Goal: Obtain resource: Download file/media

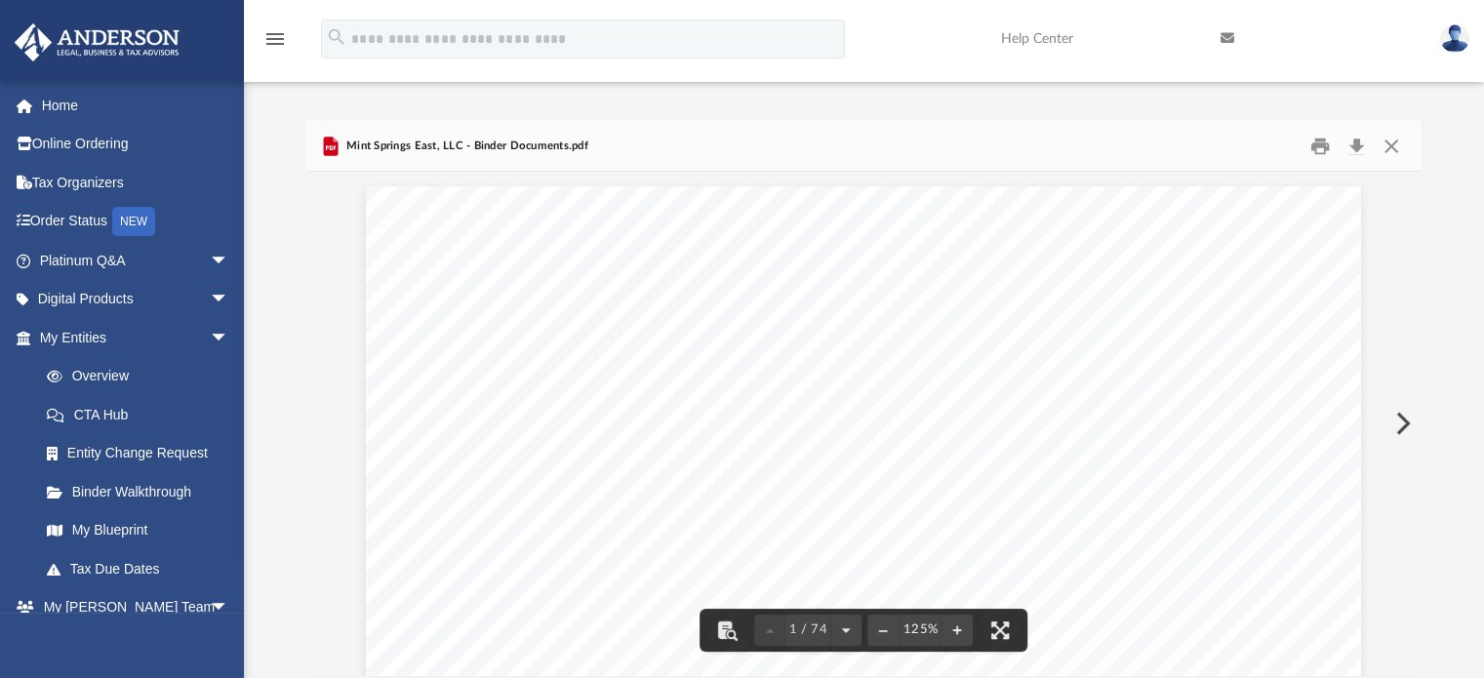
scroll to position [428, 1100]
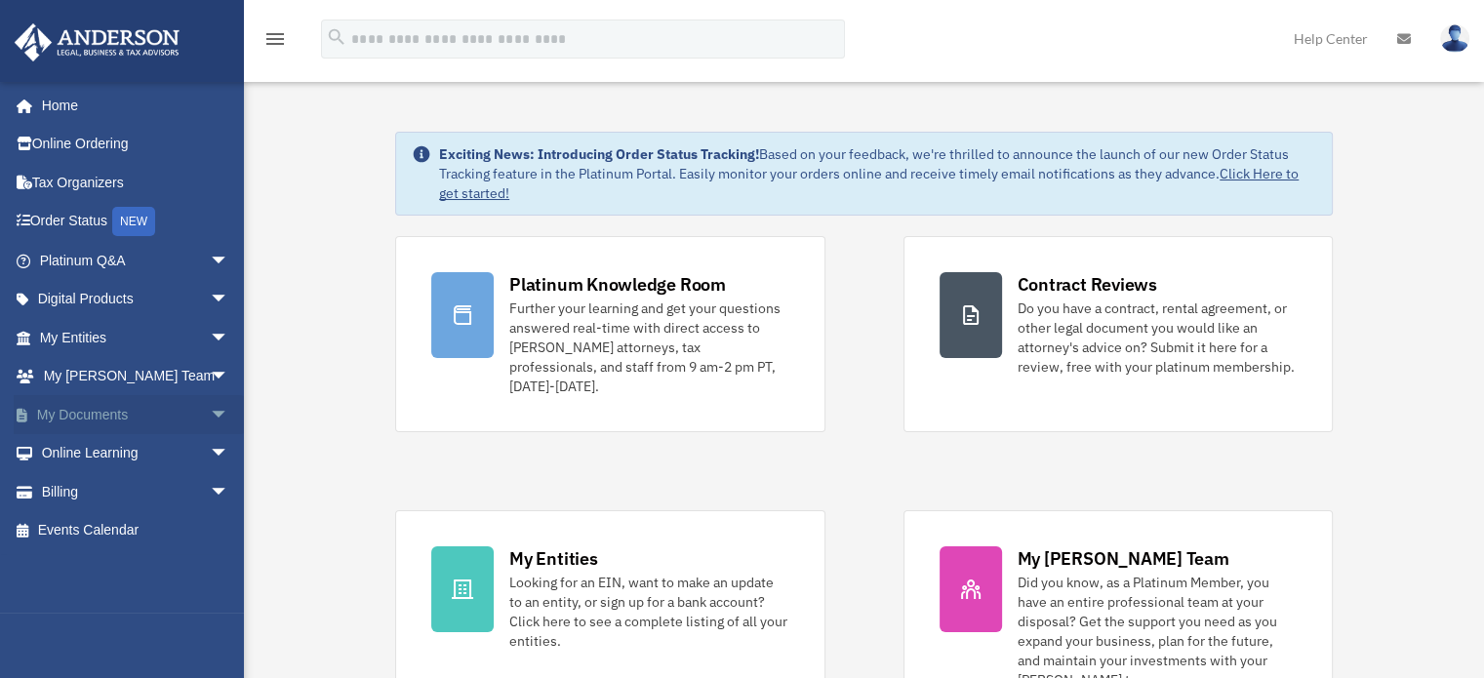
click at [211, 416] on span "arrow_drop_down" at bounding box center [229, 415] width 39 height 40
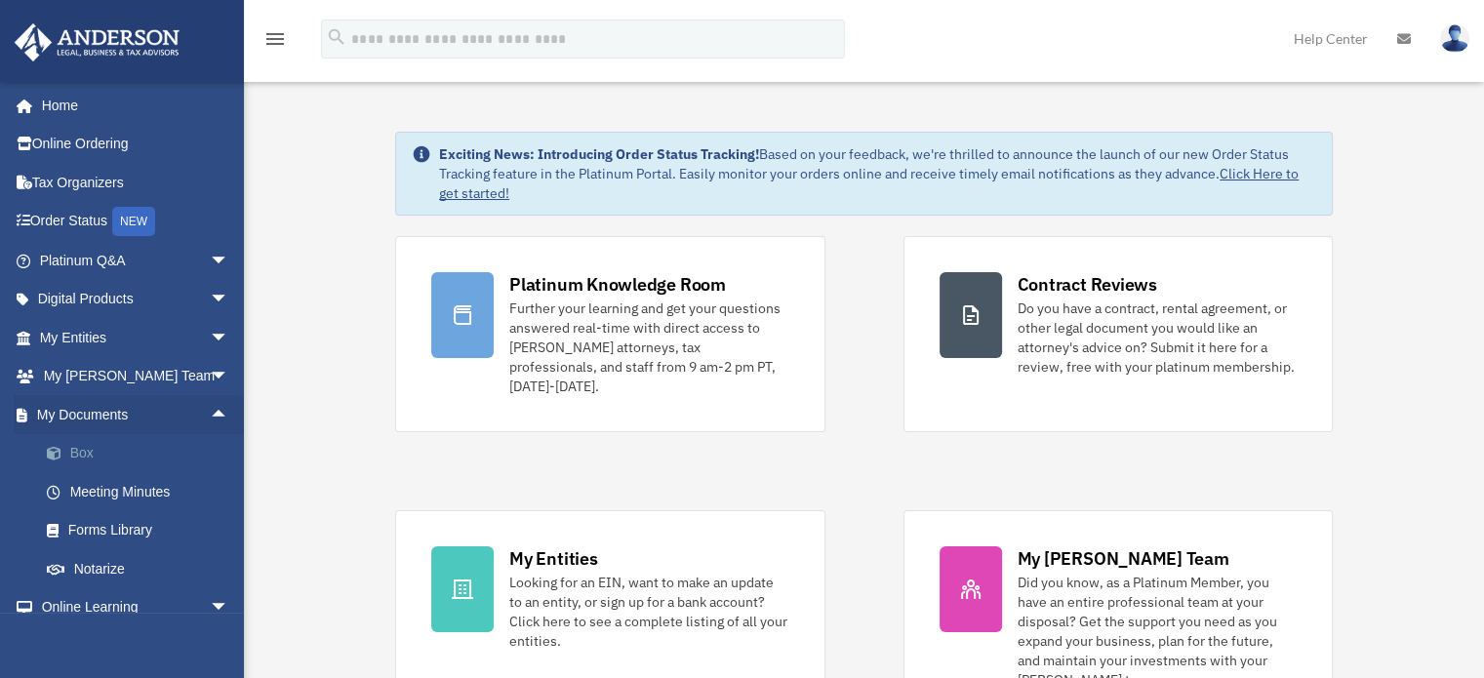
click at [98, 453] on link "Box" at bounding box center [142, 453] width 231 height 39
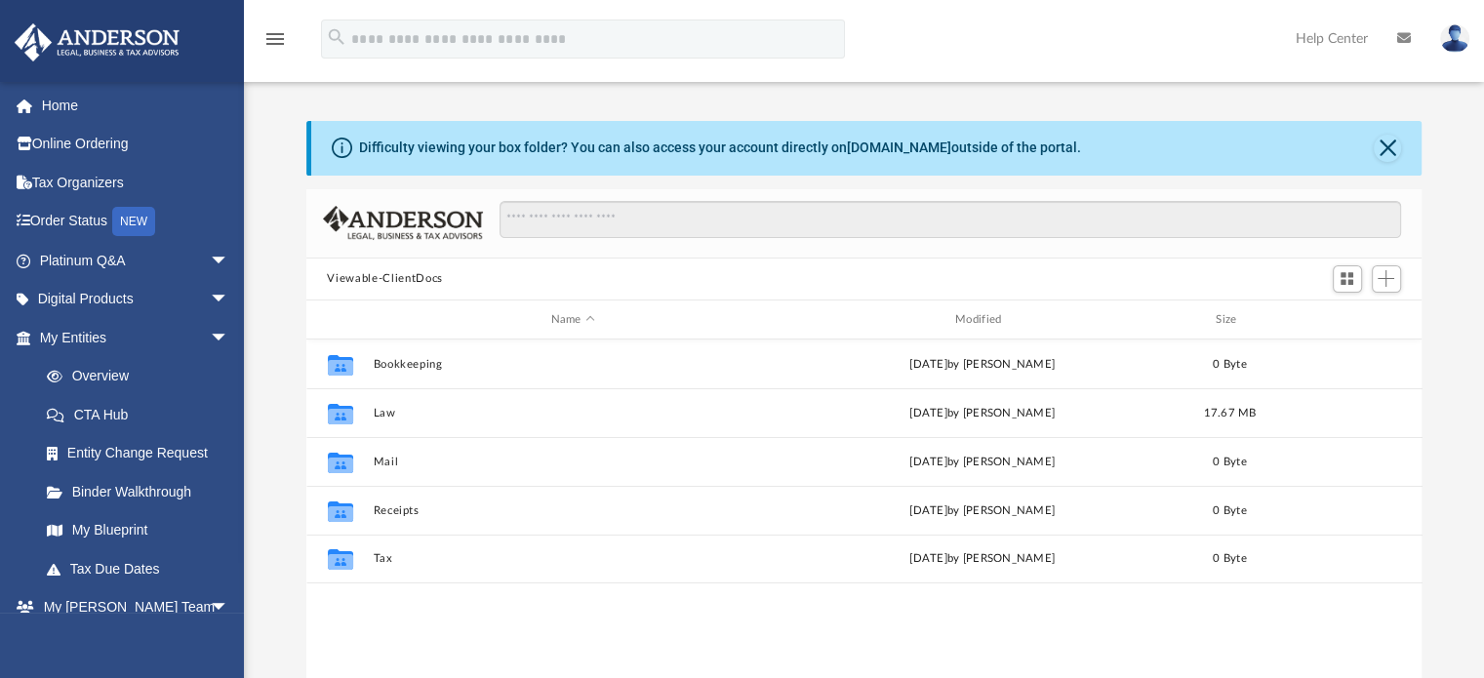
scroll to position [428, 1100]
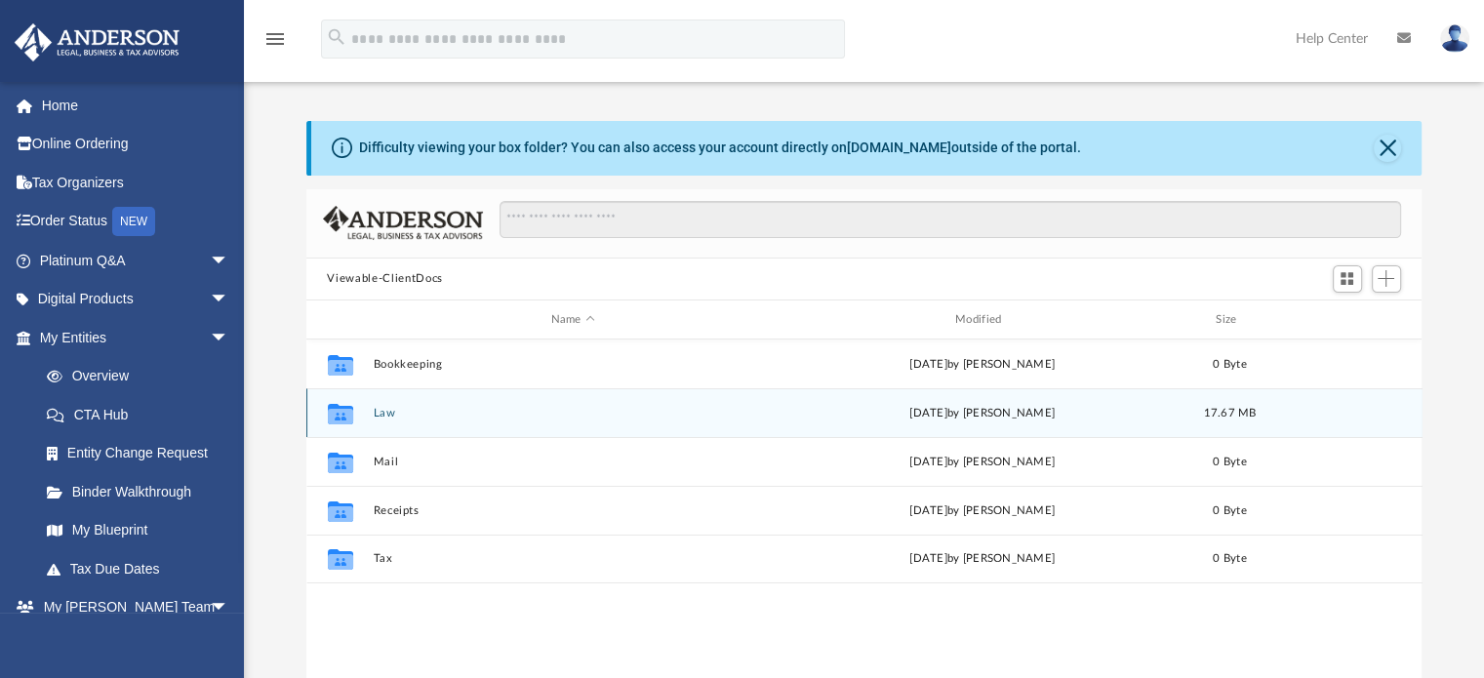
click at [400, 417] on button "Law" at bounding box center [573, 413] width 400 height 13
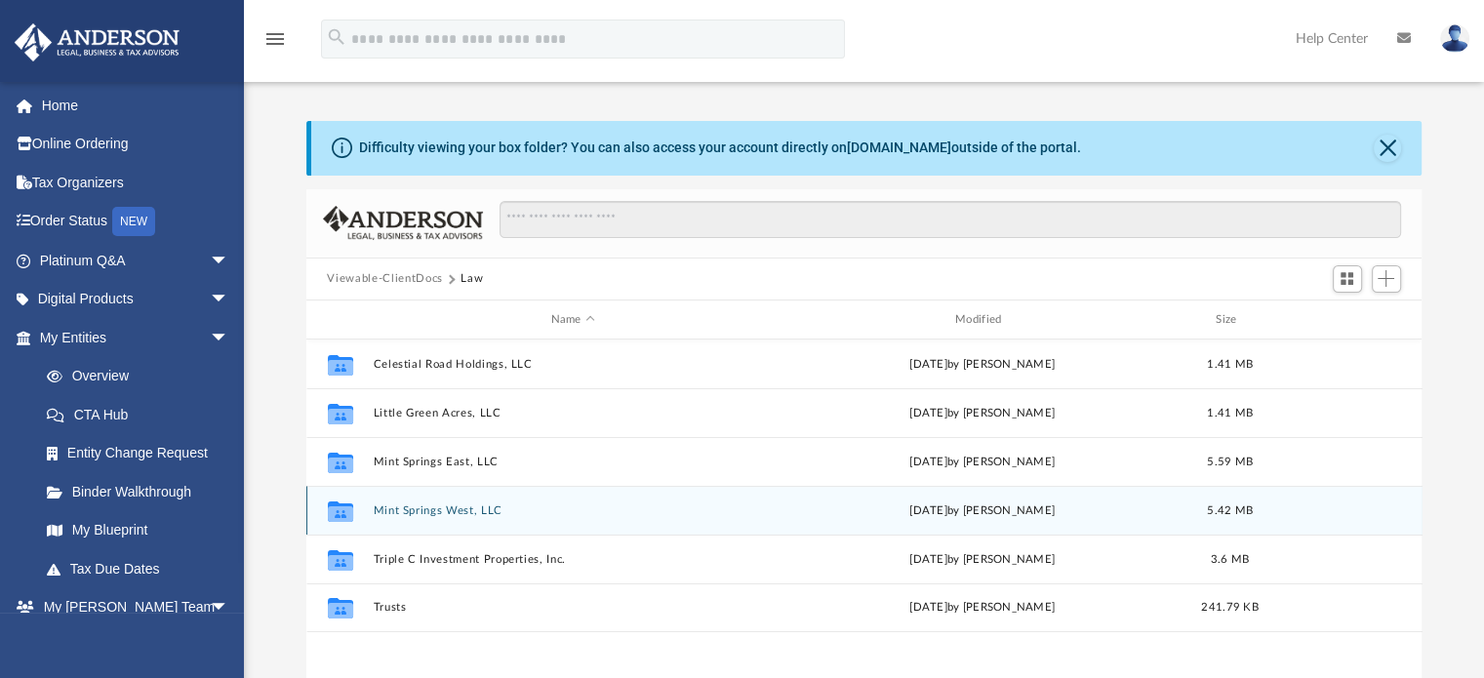
click at [476, 514] on button "Mint Springs West, LLC" at bounding box center [573, 510] width 400 height 13
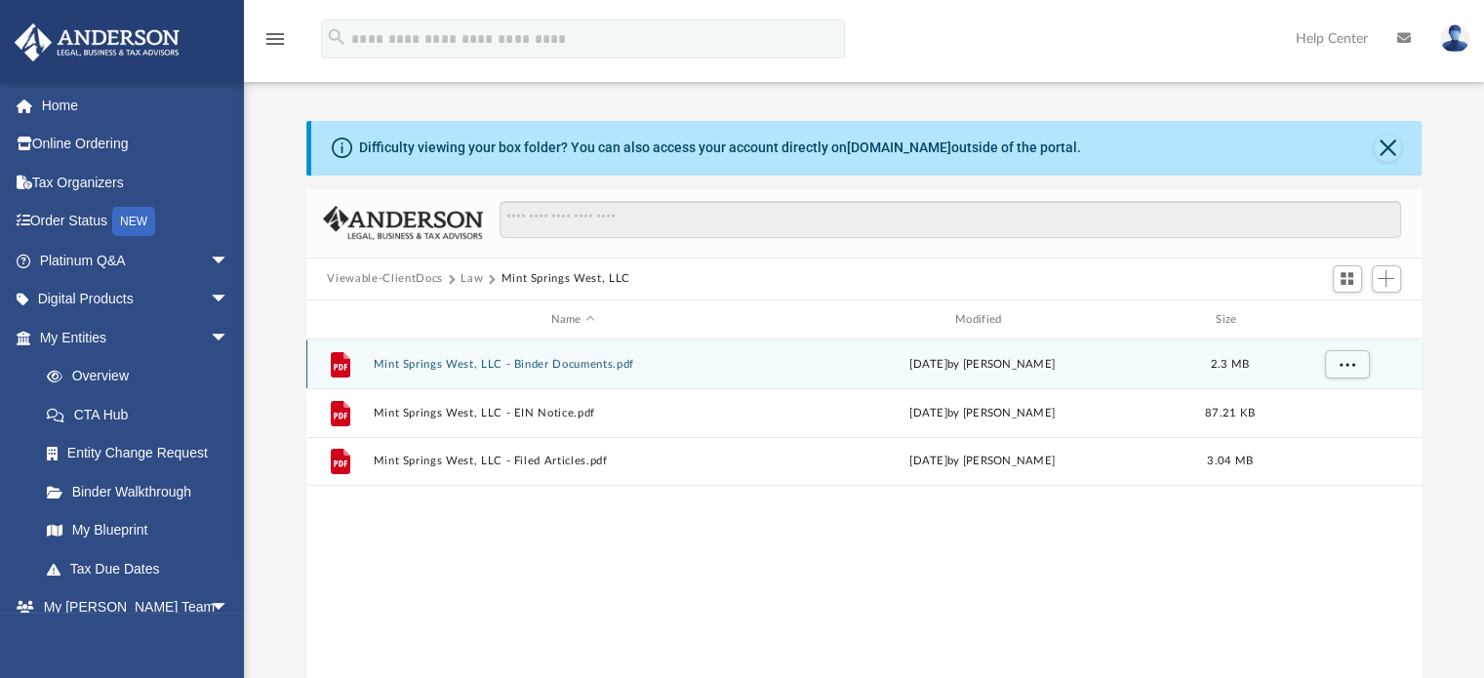
click at [588, 368] on button "Mint Springs West, LLC - Binder Documents.pdf" at bounding box center [573, 364] width 400 height 13
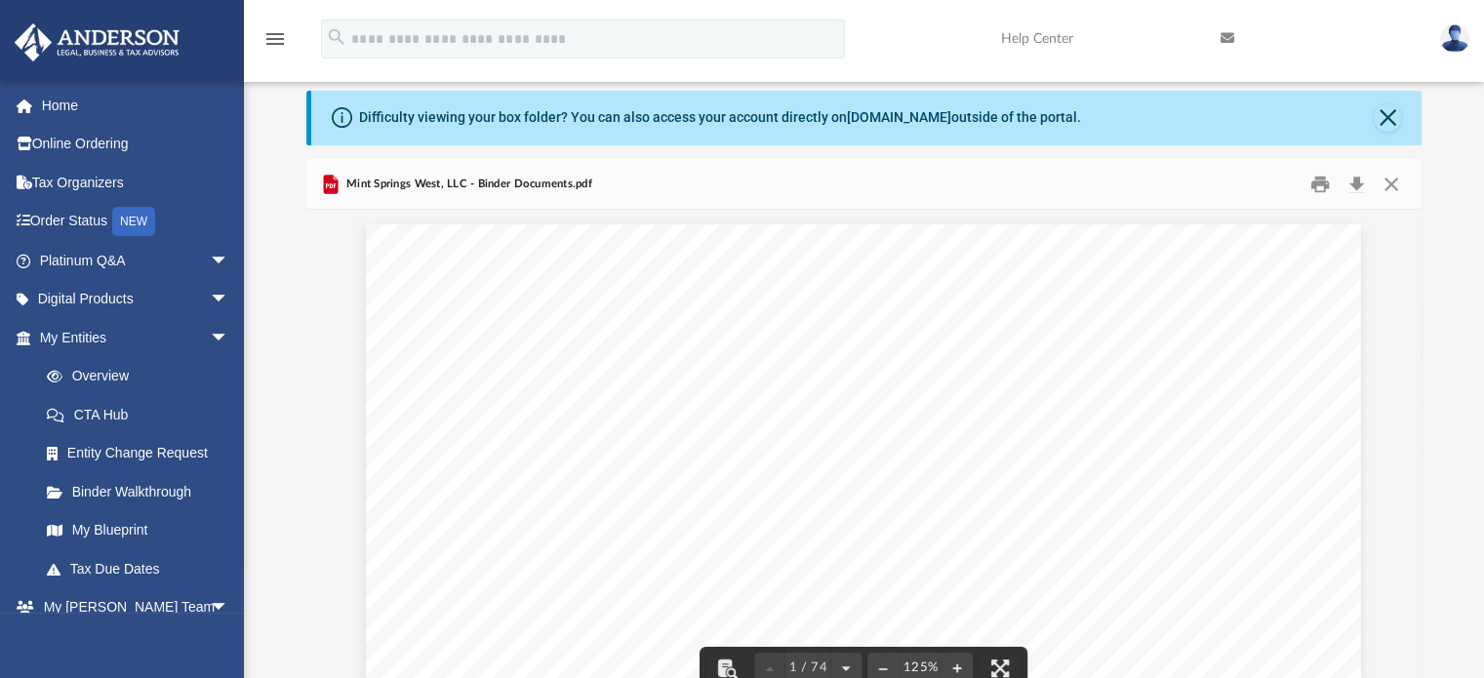
scroll to position [0, 0]
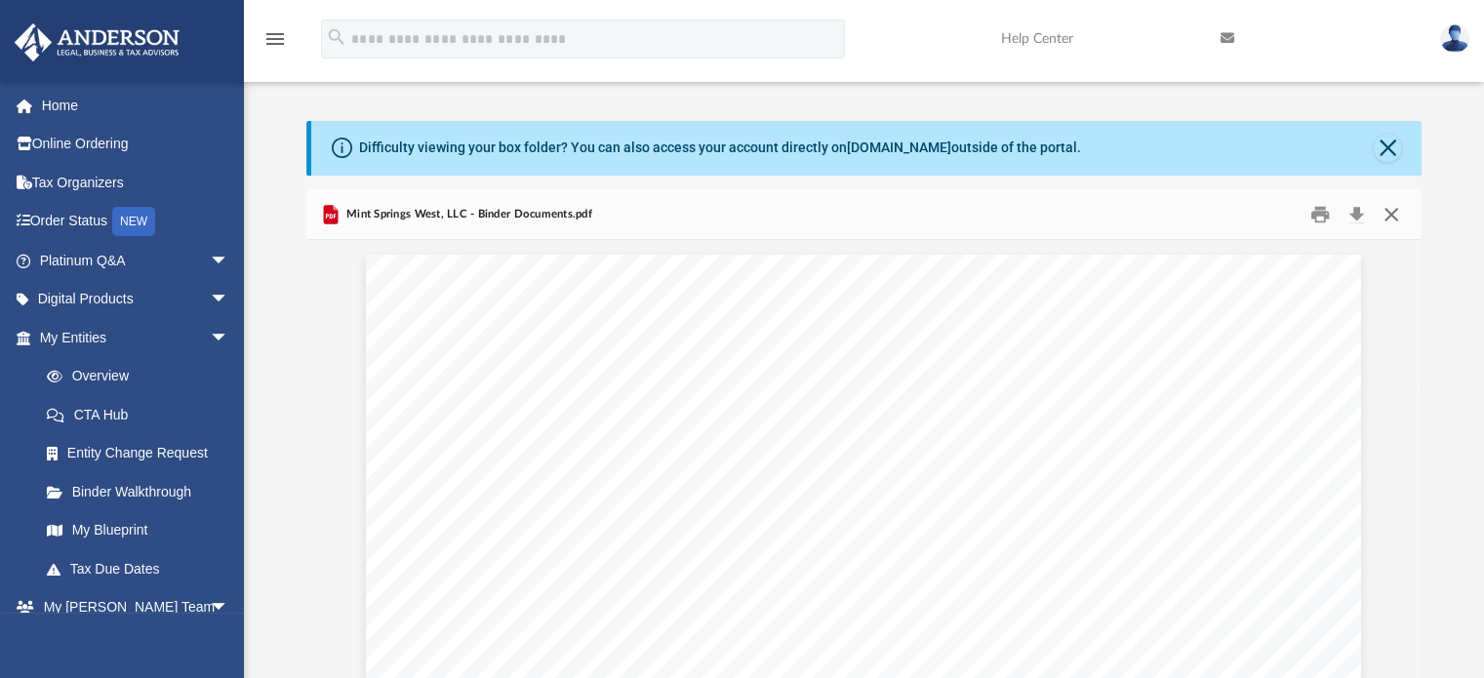
click at [1392, 214] on button "Close" at bounding box center [1391, 214] width 35 height 30
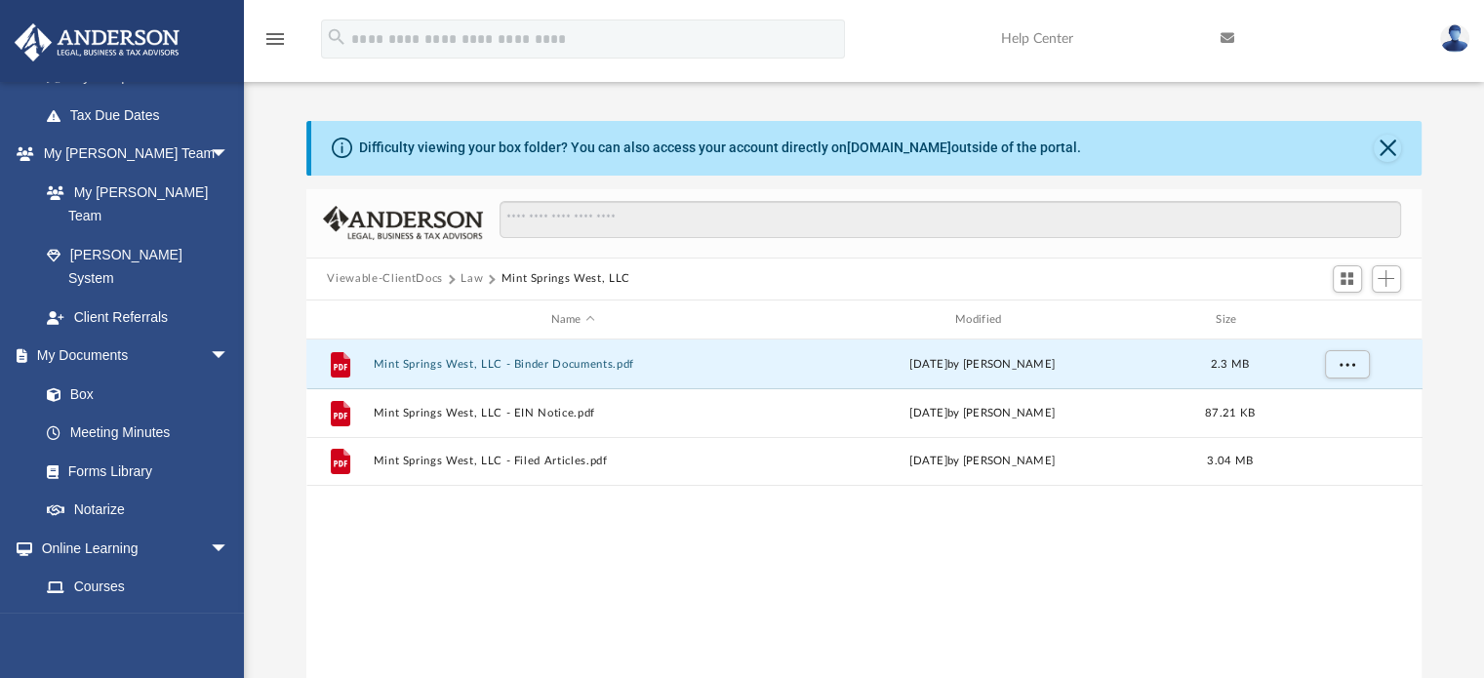
scroll to position [455, 0]
click at [88, 374] on link "Box" at bounding box center [142, 393] width 231 height 39
click at [79, 374] on link "Box" at bounding box center [133, 393] width 212 height 39
click at [0, 408] on li "My Documents arrow_drop_down Box Meeting Minutes Forms Library Notarize" at bounding box center [129, 432] width 259 height 193
click at [1399, 149] on button "Close" at bounding box center [1387, 148] width 27 height 27
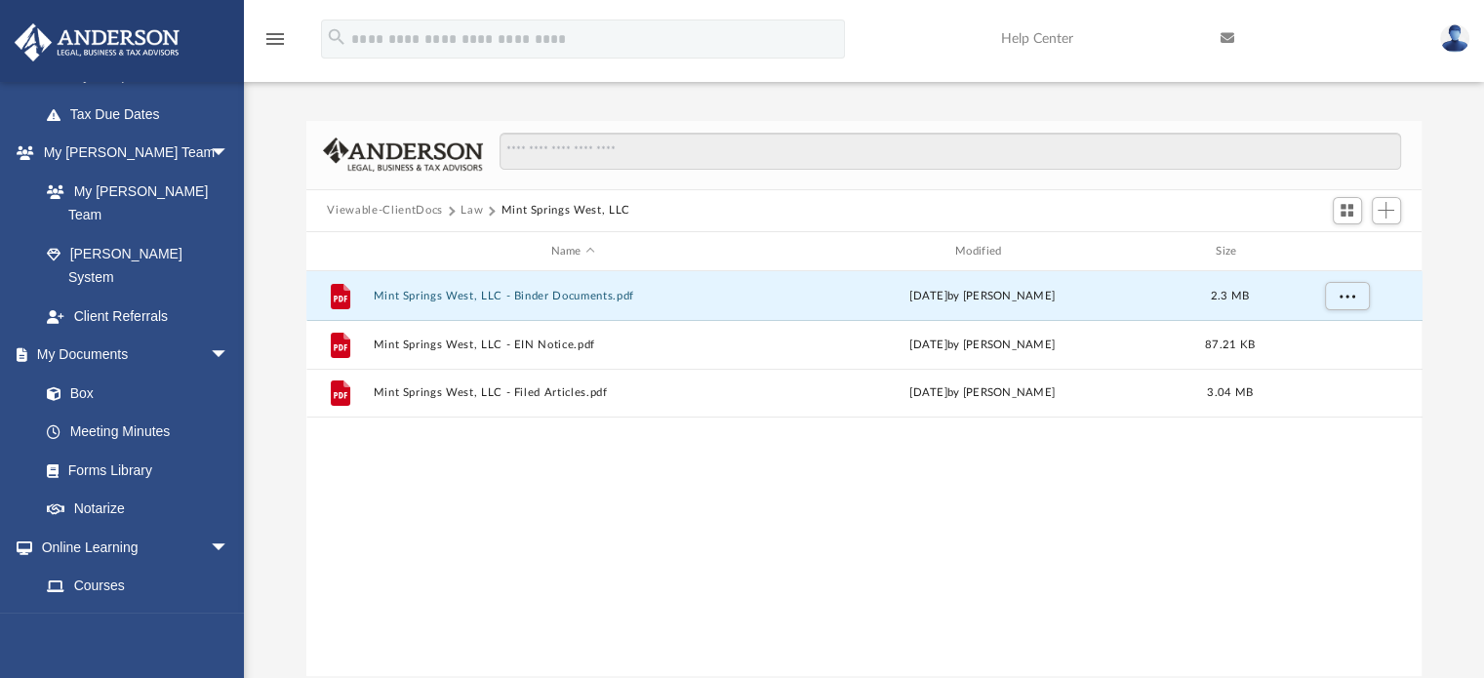
click at [473, 215] on button "Law" at bounding box center [471, 211] width 22 height 18
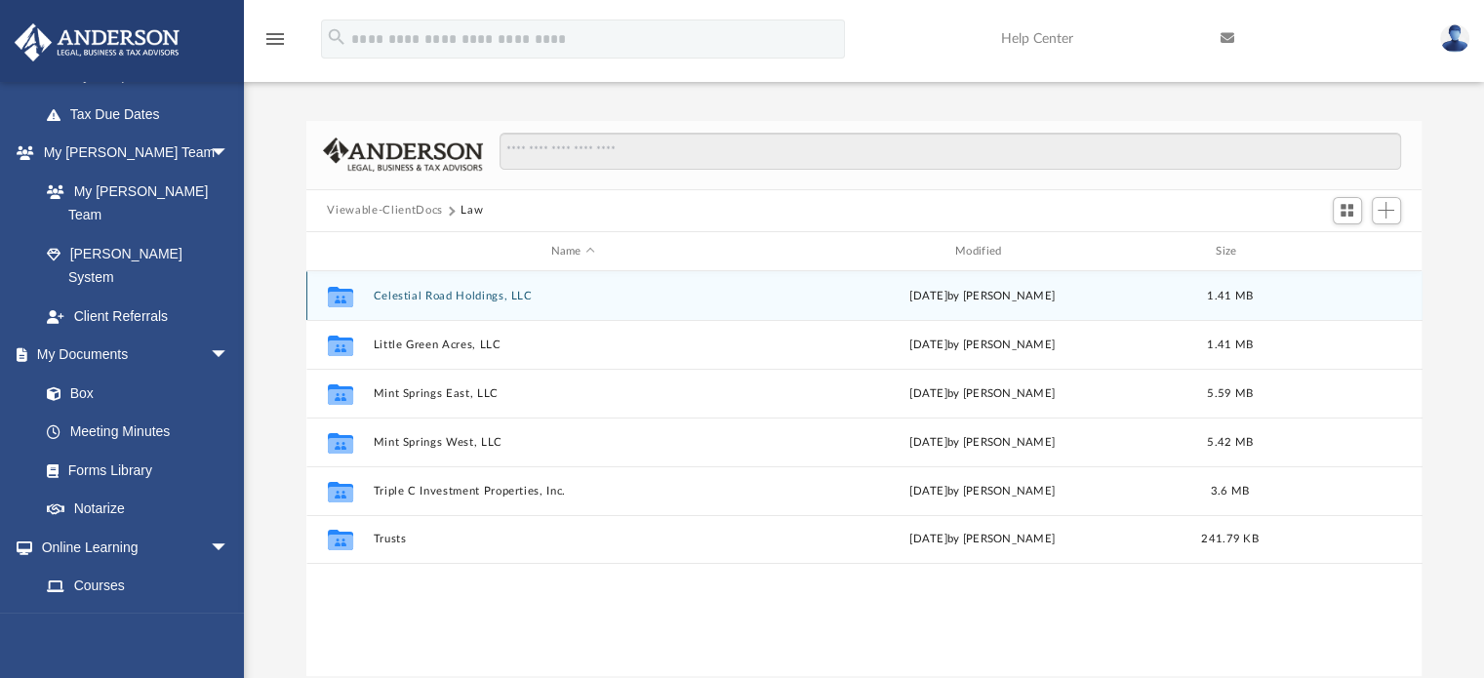
click at [482, 297] on button "Celestial Road Holdings, LLC" at bounding box center [573, 296] width 400 height 13
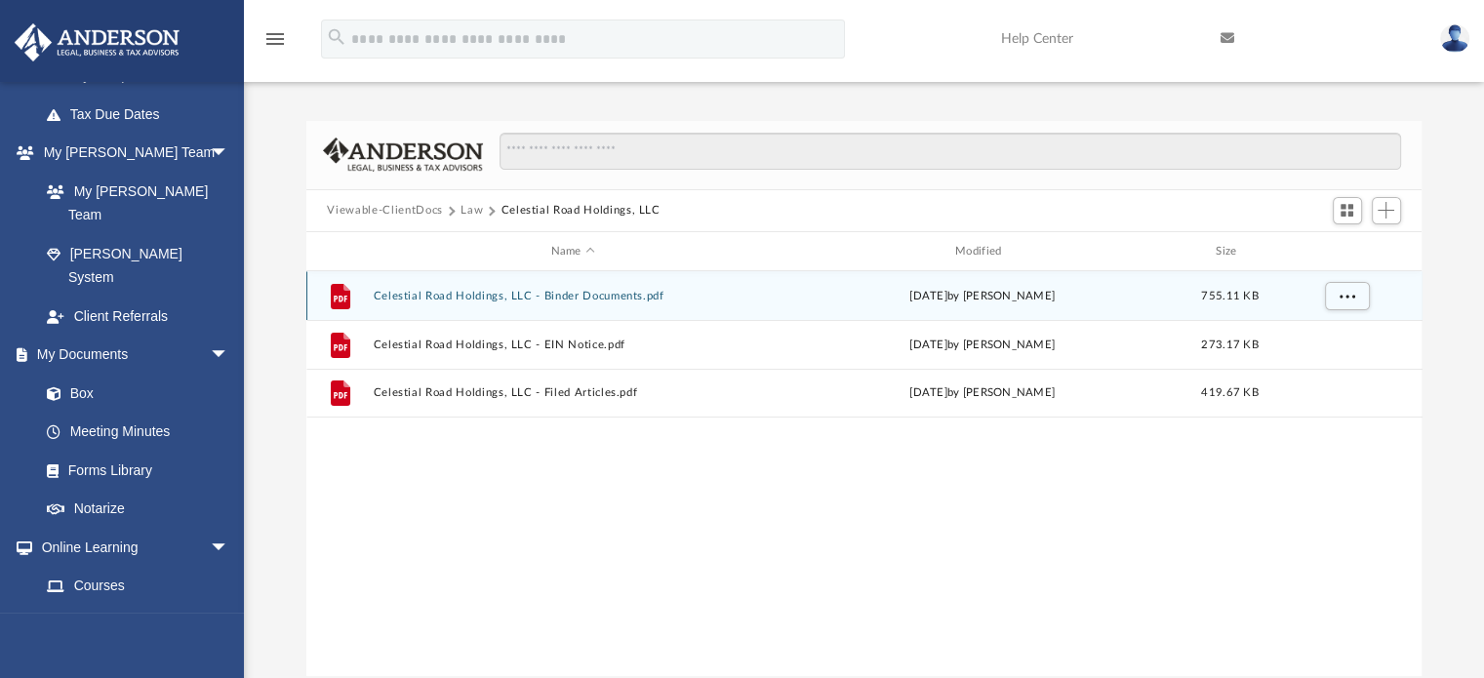
click at [612, 298] on button "Celestial Road Holdings, LLC - Binder Documents.pdf" at bounding box center [573, 296] width 400 height 13
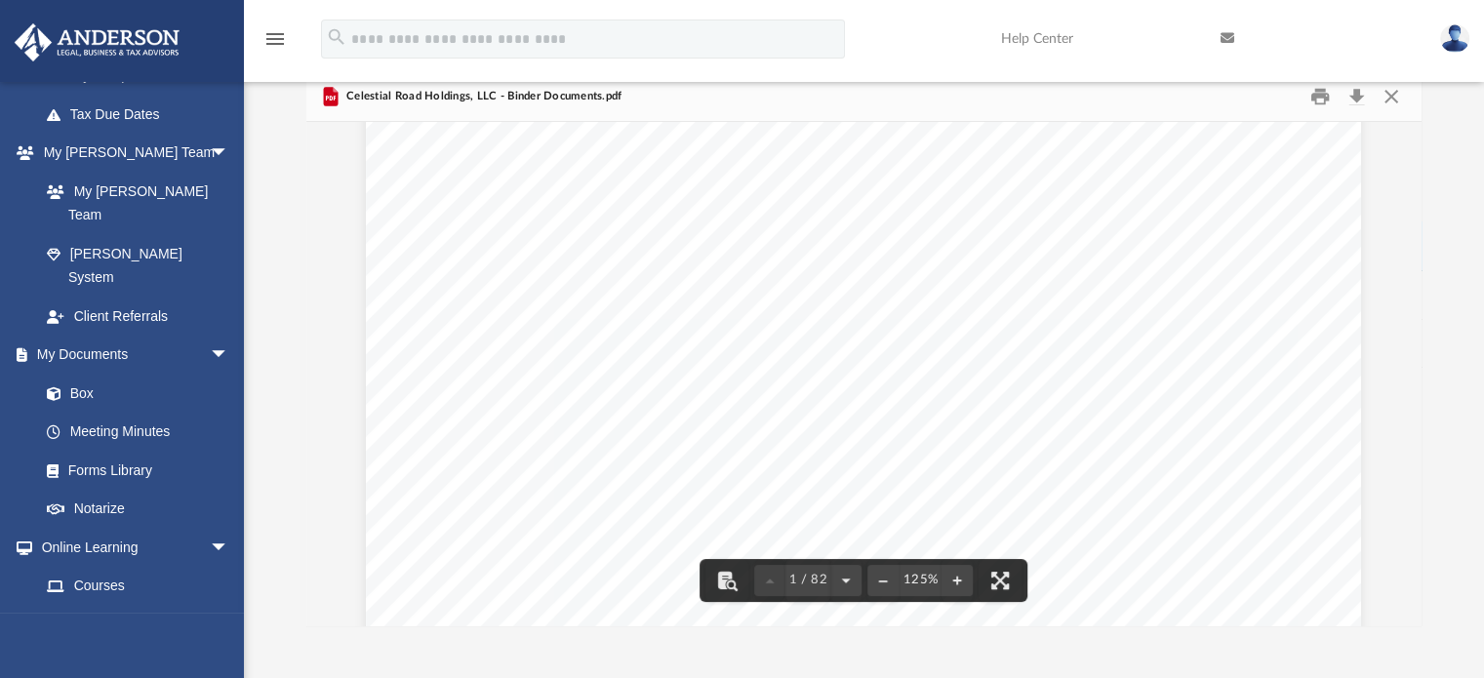
scroll to position [90, 0]
click at [1116, 357] on div "[PERSON_NAME] [STREET_ADDRESS][PERSON_NAME][PERSON_NAME][US_STATE] Re: Celestia…" at bounding box center [863, 691] width 995 height 1288
click at [1104, 359] on div "[PERSON_NAME] [STREET_ADDRESS][PERSON_NAME][PERSON_NAME][US_STATE] Re: Celestia…" at bounding box center [863, 691] width 995 height 1288
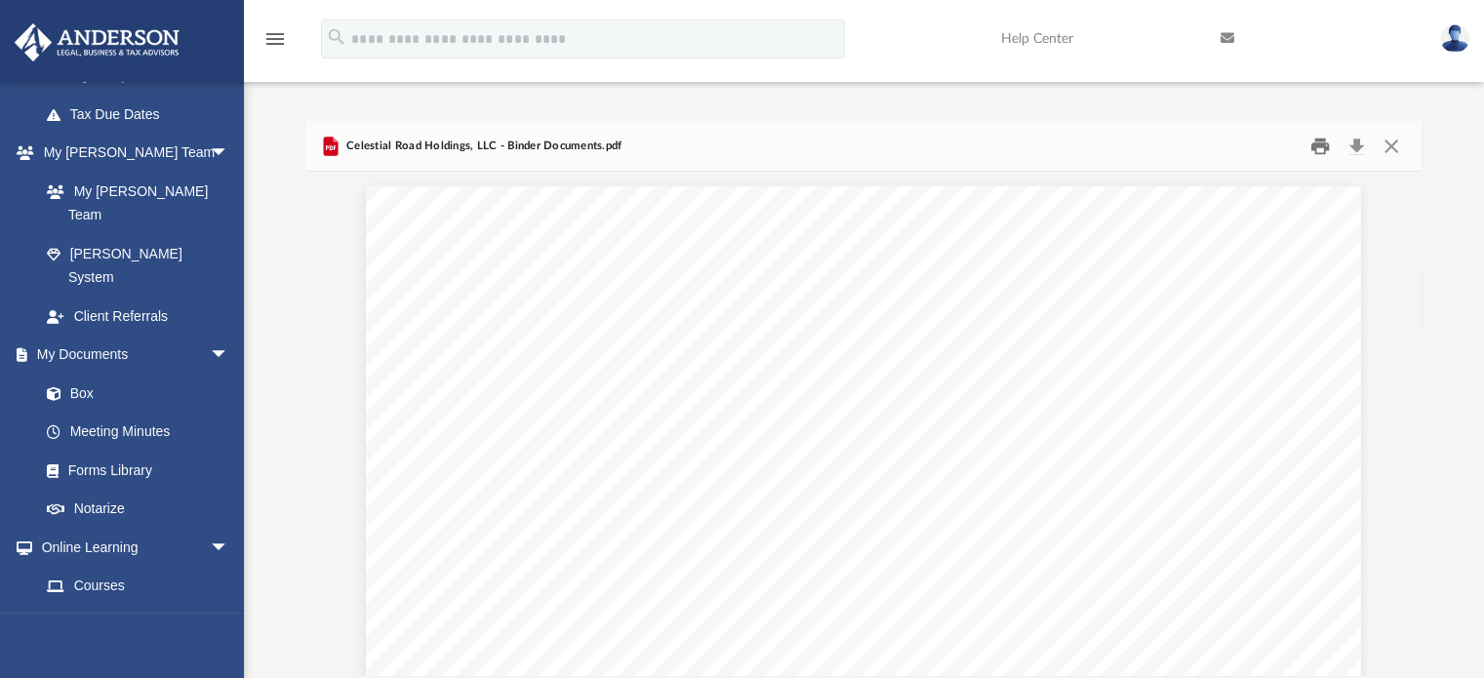
click at [1314, 140] on button "Print" at bounding box center [1319, 146] width 39 height 30
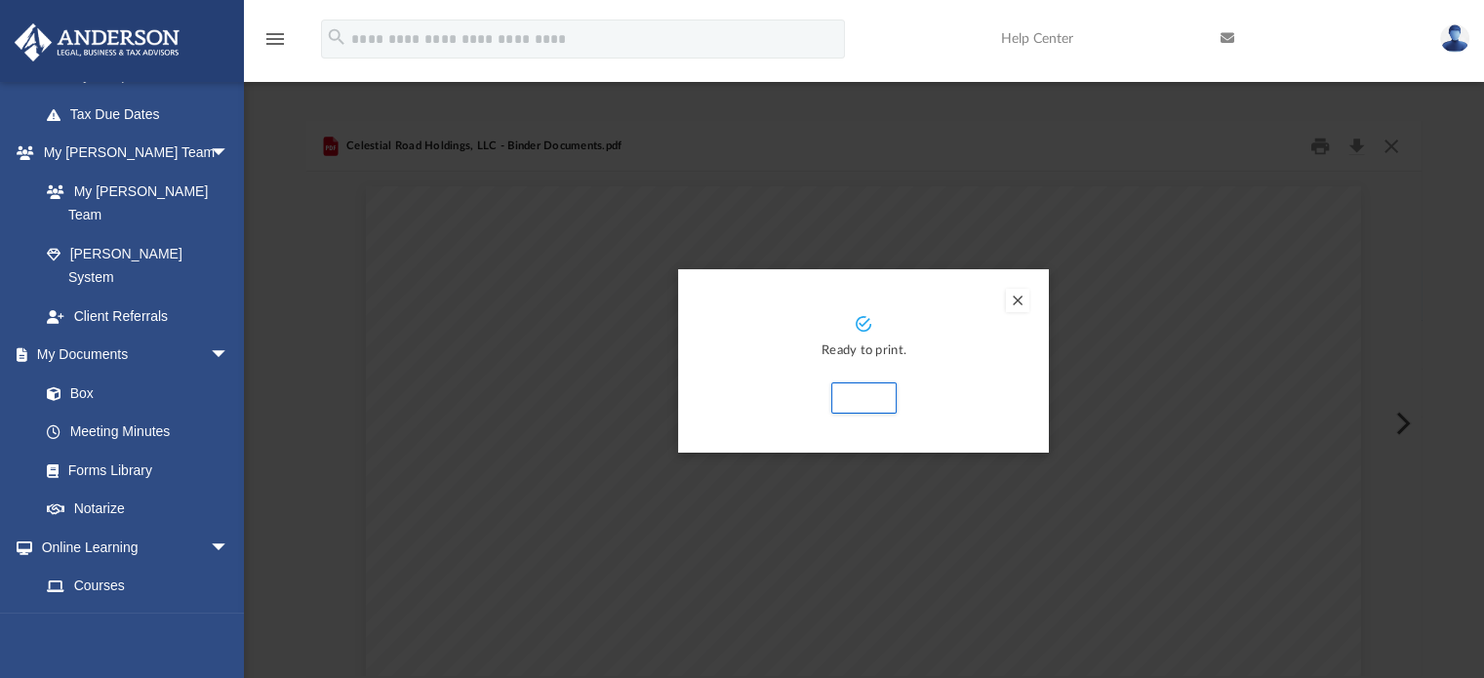
click at [1013, 299] on button "Preview" at bounding box center [1017, 300] width 23 height 23
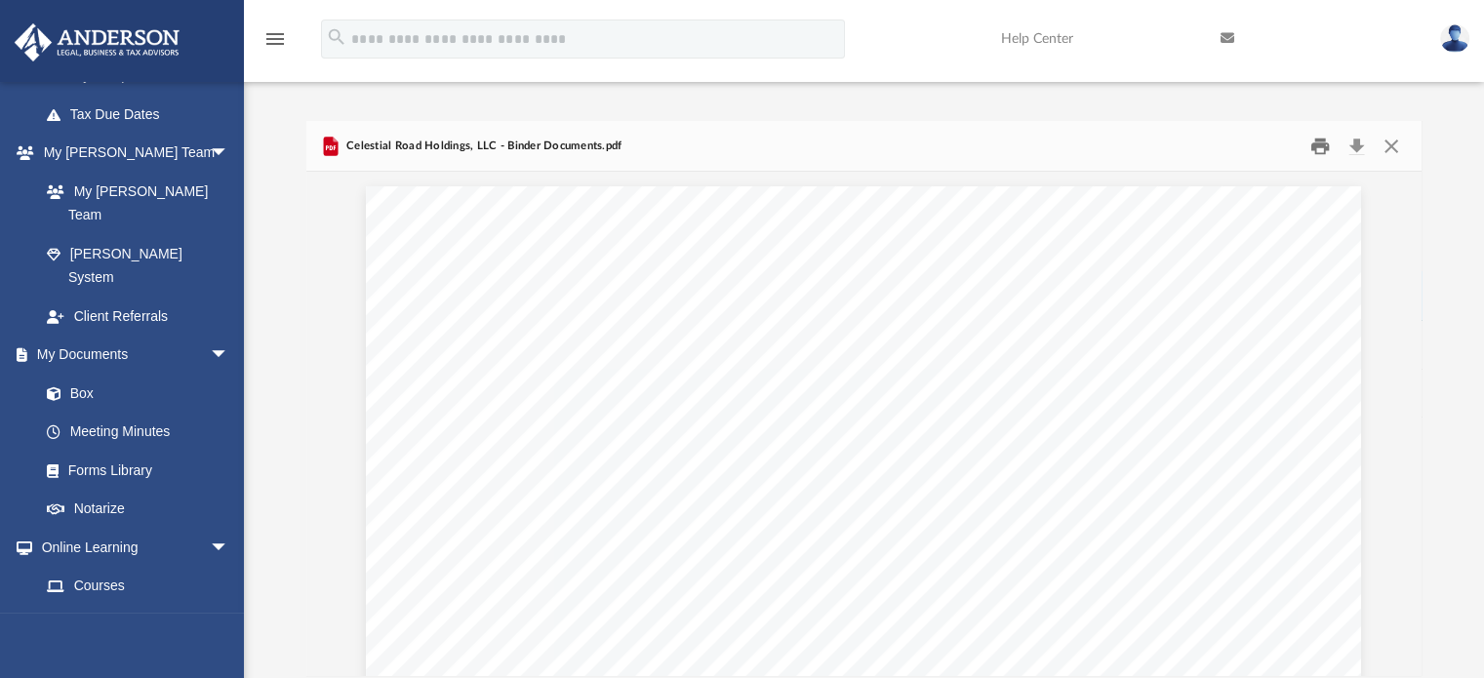
click at [1322, 141] on button "Print" at bounding box center [1319, 146] width 39 height 30
